Goal: Complete application form

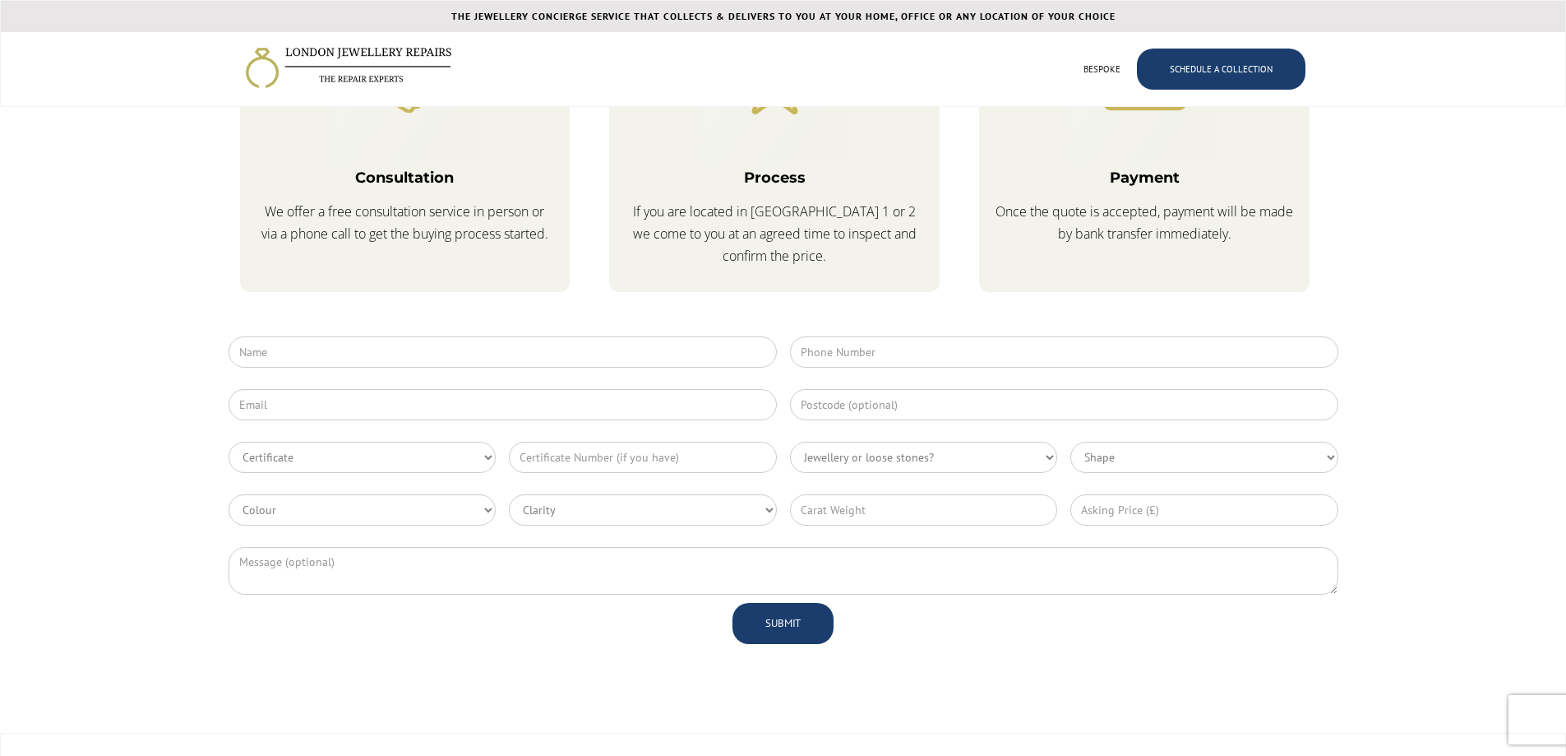
scroll to position [4111, 0]
click at [1035, 459] on select "Jewellery or loose stones? Gold/platinum/no stones Loose diamonds/gemstones Mix…" at bounding box center [924, 454] width 268 height 31
click at [1040, 451] on select "Jewellery or loose stones? Gold/platinum/no stones Loose diamonds/gemstones Mix…" at bounding box center [924, 454] width 268 height 31
click at [476, 460] on select "Certificate GIA HRD IGI EGL Other" at bounding box center [363, 454] width 268 height 31
click at [476, 456] on select "Certificate GIA HRD IGI EGL Other" at bounding box center [363, 454] width 268 height 31
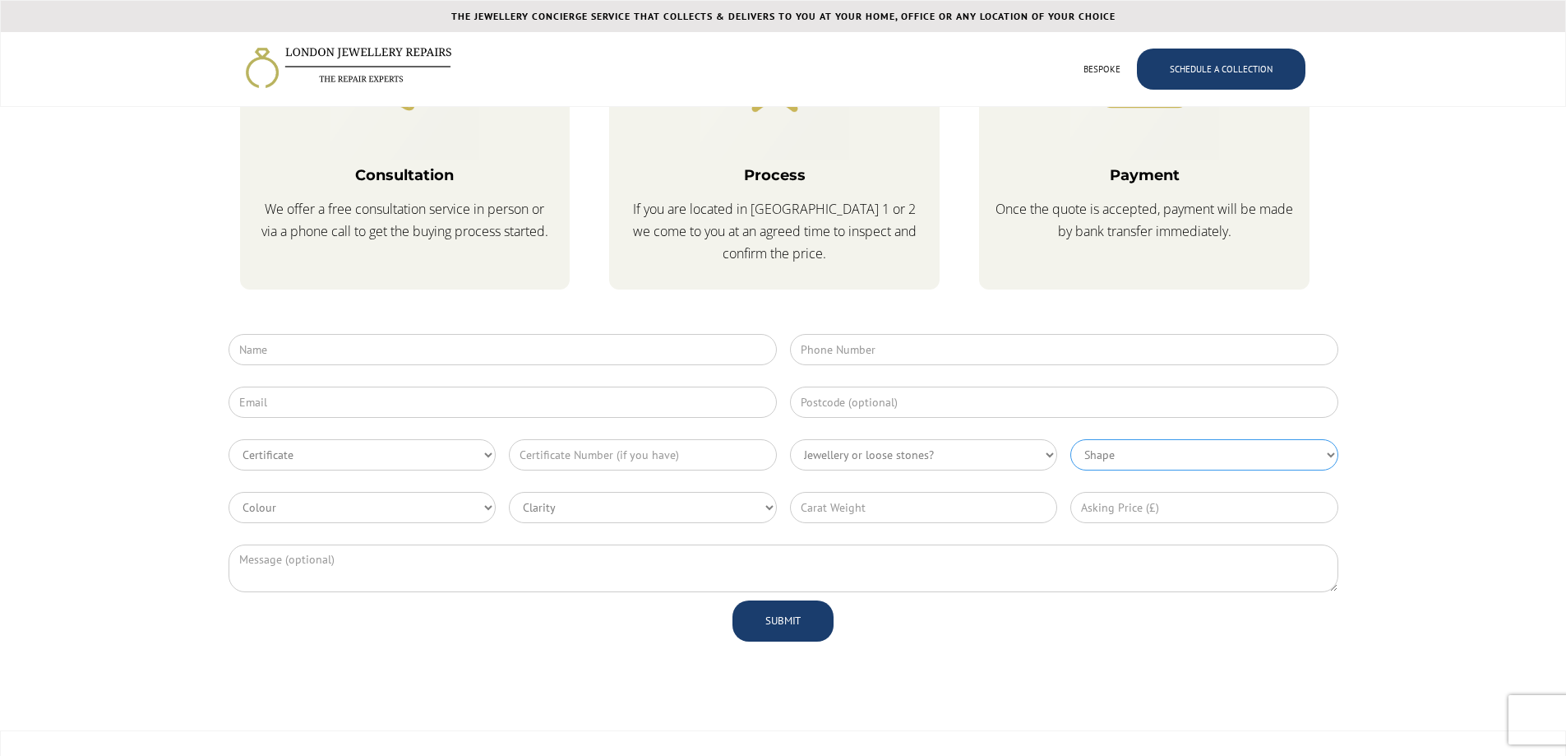
click at [1138, 452] on select "Shape Round Princess Emerald diamond Oval Cushion Radiant Asscher Heart Marquis…" at bounding box center [1204, 454] width 268 height 31
click at [389, 502] on select "Colour D E F G H I J-Z Coloured Diamond Coloured Gemstone" at bounding box center [363, 507] width 268 height 31
click at [594, 501] on select "Clarity Flawless Internally Flawless VVS1 VVS2 VS1 VS2 SI1 SI2 I1 Other" at bounding box center [643, 507] width 268 height 31
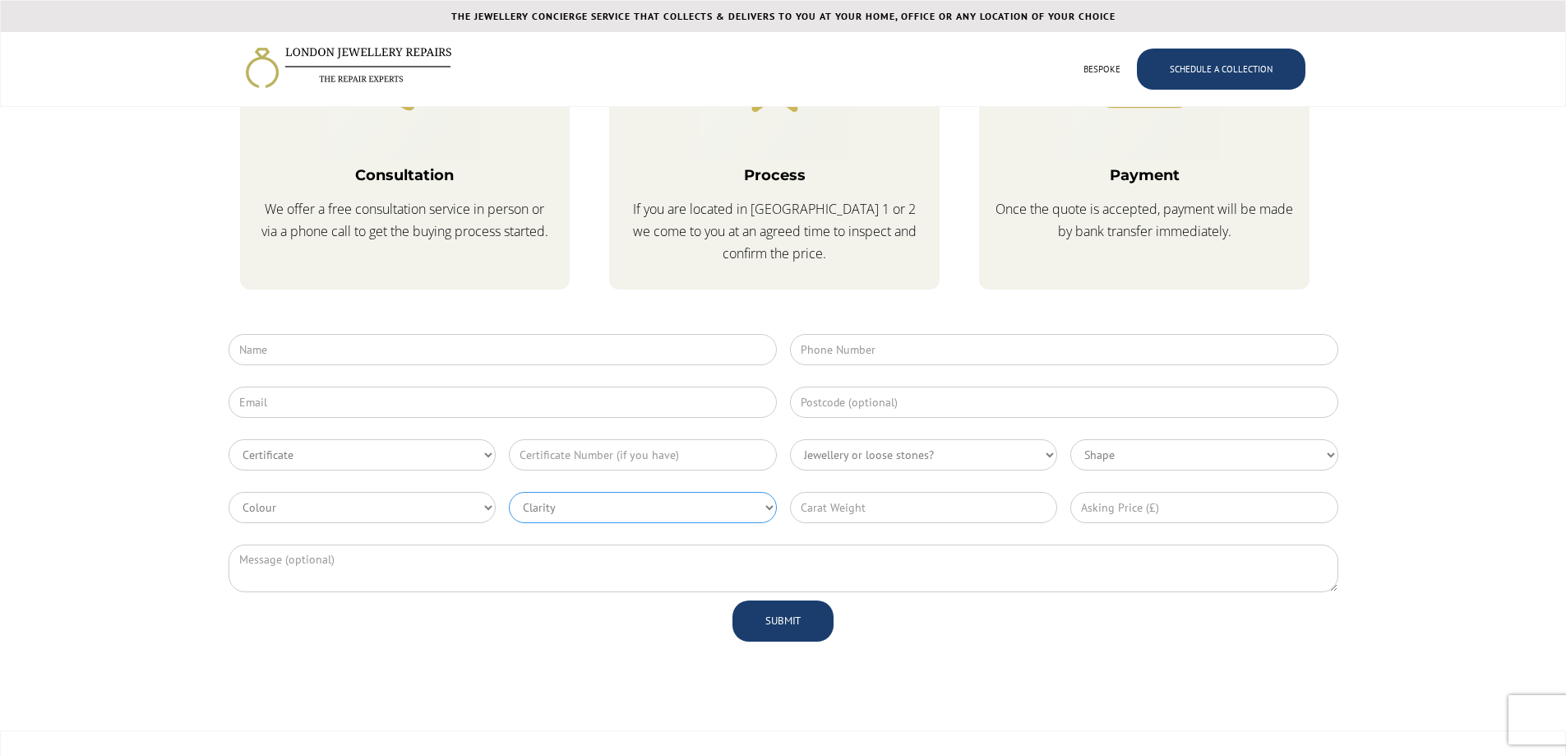
drag, startPoint x: 595, startPoint y: 505, endPoint x: 624, endPoint y: 508, distance: 29.0
click at [595, 505] on select "Clarity Flawless Internally Flawless VVS1 VVS2 VS1 VS2 SI1 SI2 I1 Other" at bounding box center [643, 507] width 268 height 31
click at [850, 512] on input "Contact Form" at bounding box center [924, 507] width 268 height 31
click at [1164, 513] on input "Contact Form" at bounding box center [1204, 507] width 268 height 31
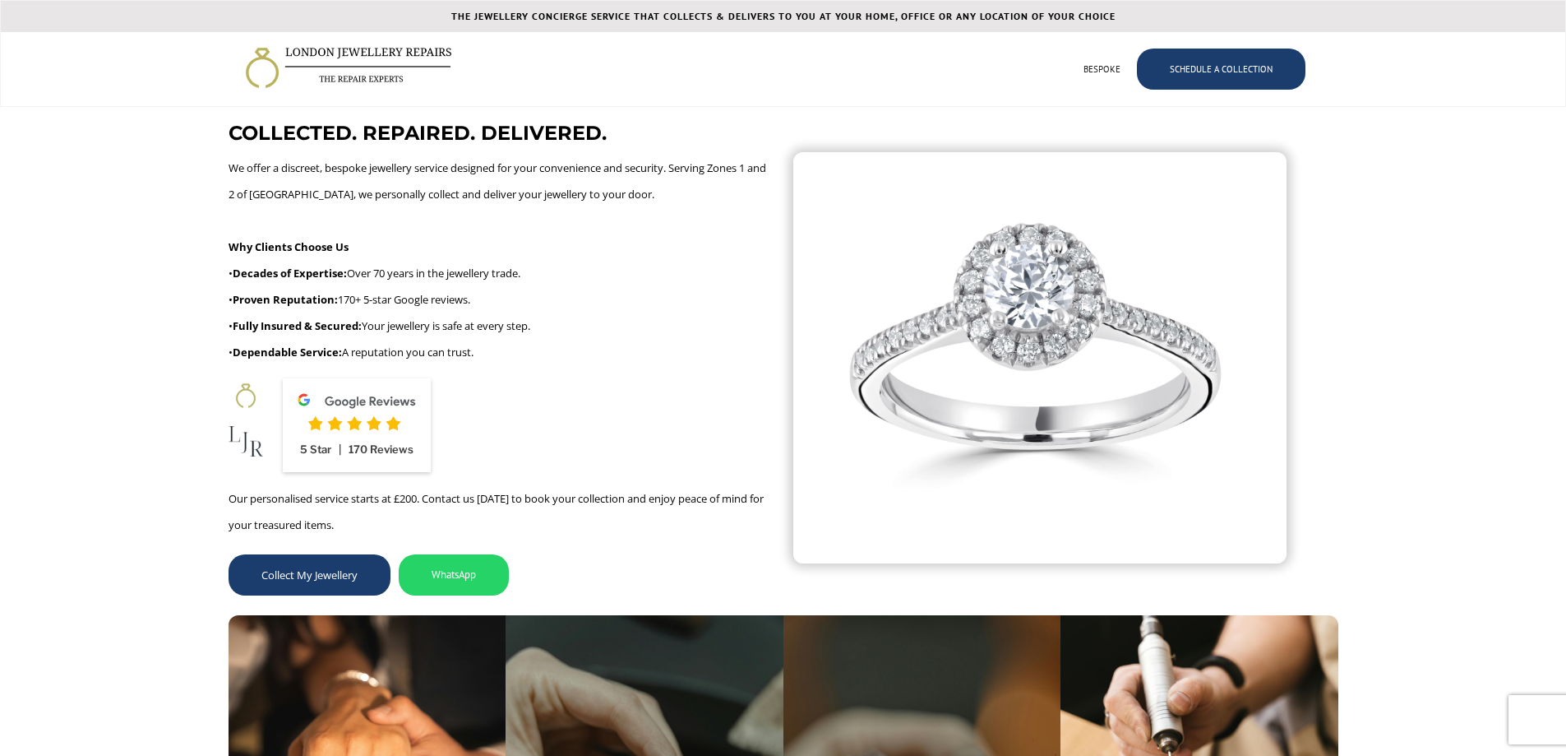
scroll to position [0, 0]
